Goal: Task Accomplishment & Management: Manage account settings

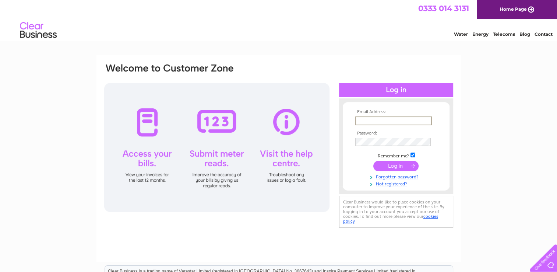
click at [361, 119] on input "text" at bounding box center [393, 120] width 77 height 9
type input "info@martinscottfasteners.co.uk"
click at [398, 163] on input "submit" at bounding box center [395, 165] width 45 height 10
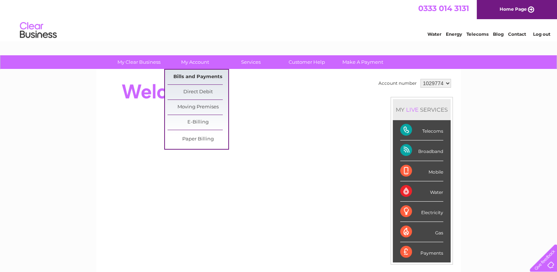
click at [199, 80] on link "Bills and Payments" at bounding box center [198, 77] width 61 height 15
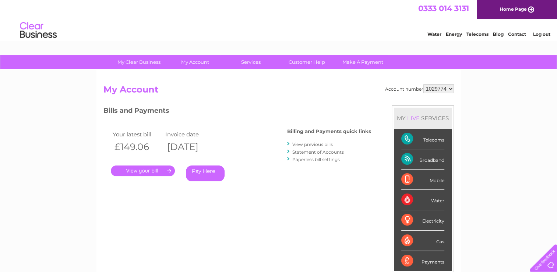
click at [155, 168] on link "." at bounding box center [143, 170] width 64 height 11
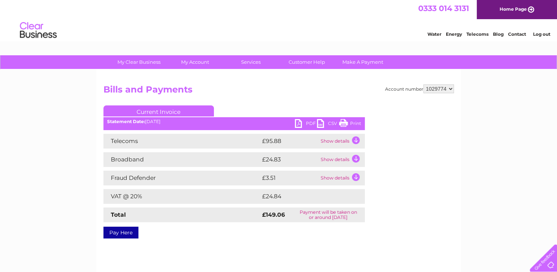
click at [303, 121] on link "PDF" at bounding box center [306, 124] width 22 height 11
